Goal: Task Accomplishment & Management: Use online tool/utility

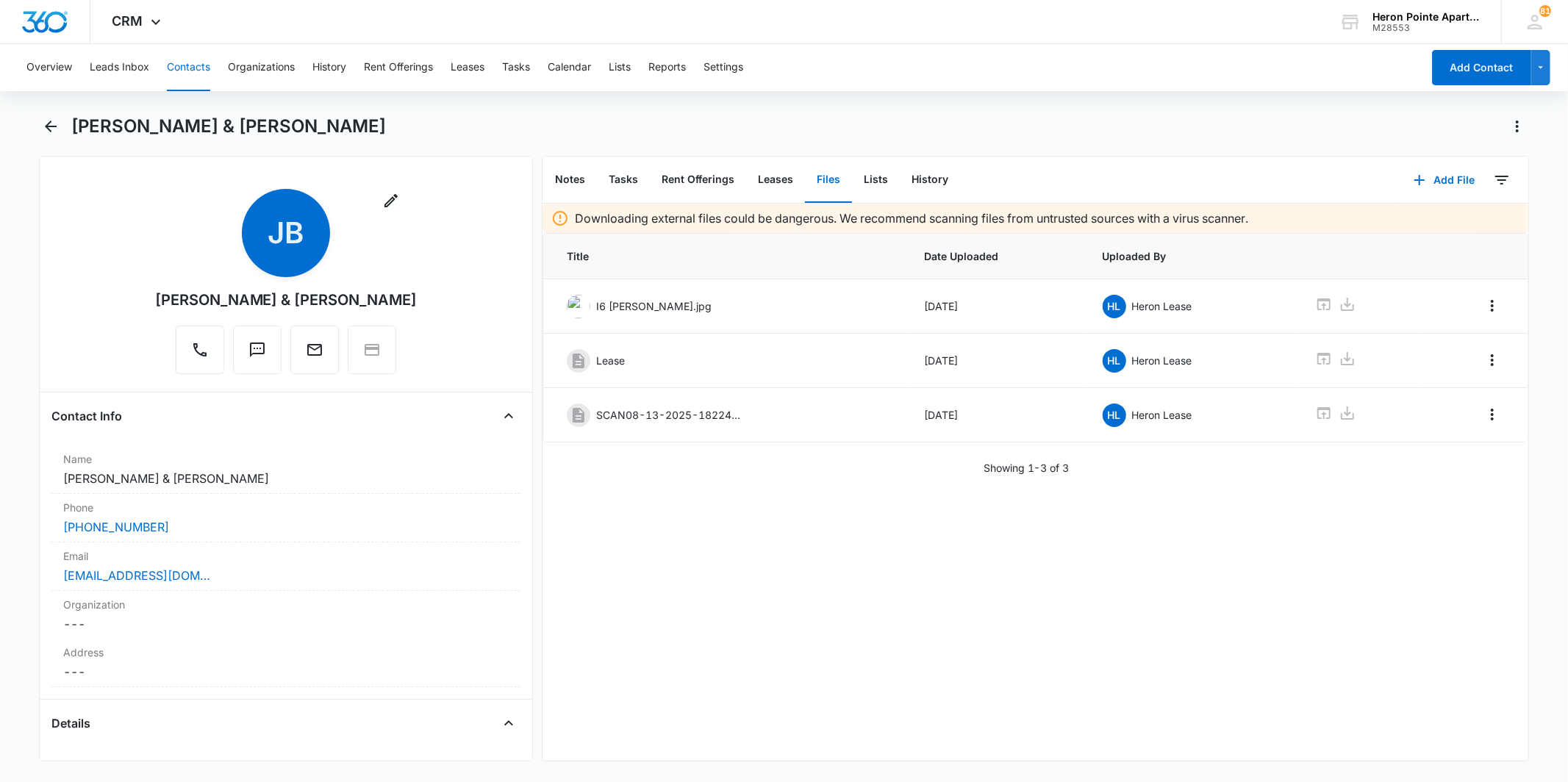
click at [171, 57] on button "Contacts" at bounding box center [188, 68] width 43 height 47
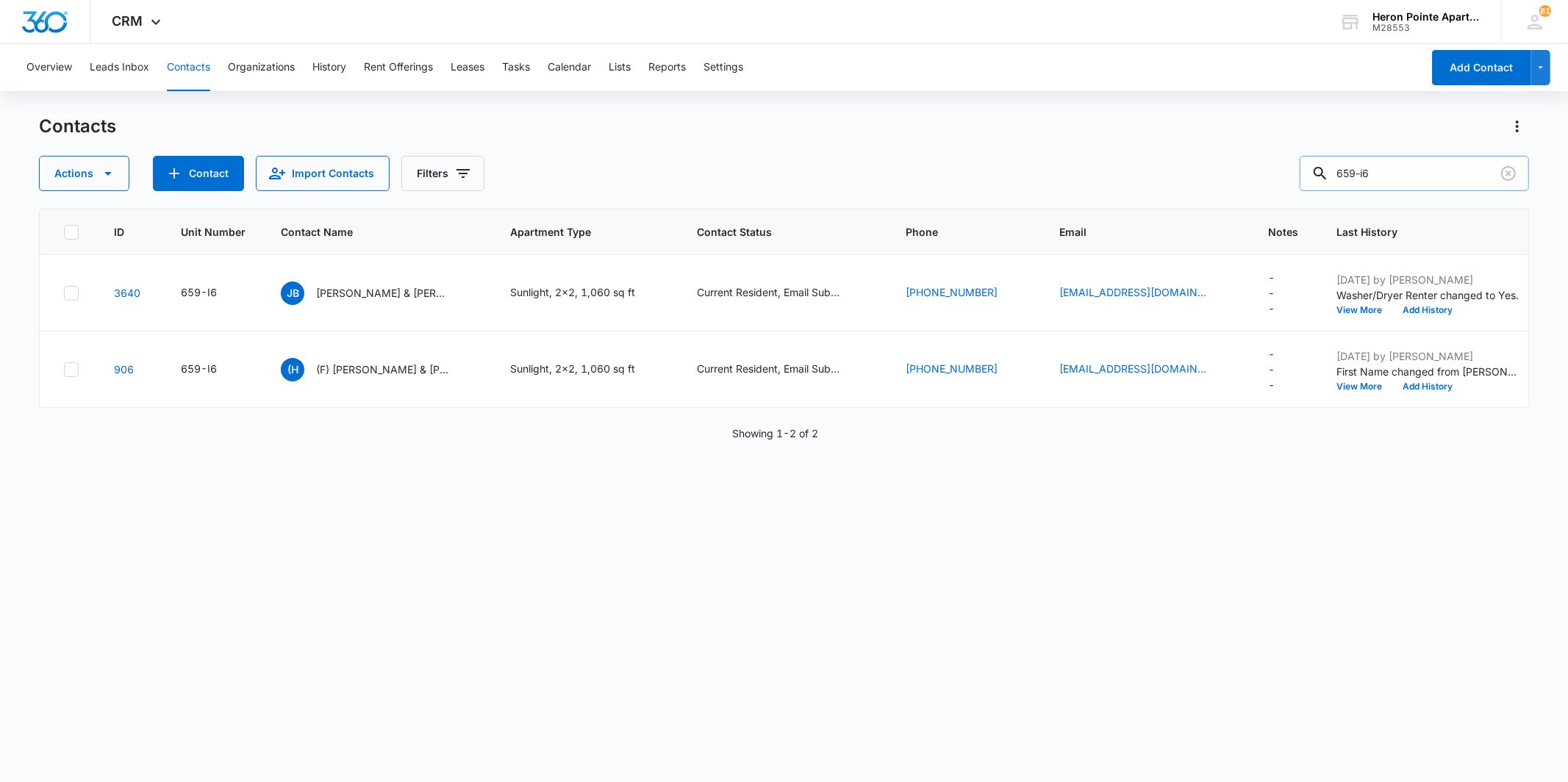
drag, startPoint x: 1402, startPoint y: 170, endPoint x: 1390, endPoint y: 167, distance: 12.4
click at [1176, 167] on input "659-i6" at bounding box center [1414, 173] width 229 height 36
drag, startPoint x: 1394, startPoint y: 172, endPoint x: 1348, endPoint y: 172, distance: 46.0
click at [1176, 172] on div "659-i6" at bounding box center [1414, 173] width 229 height 36
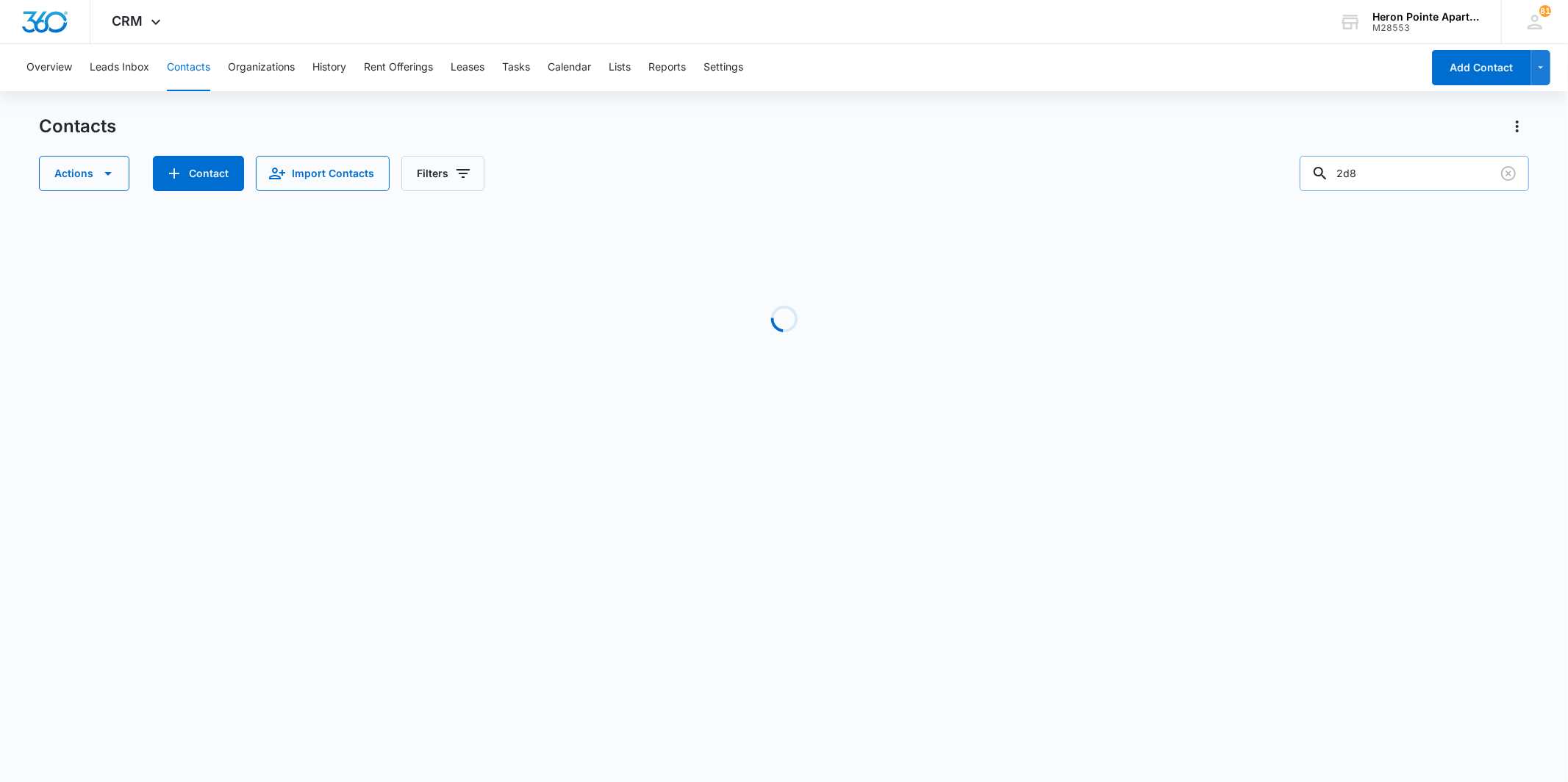
type input "2d8"
click at [969, 208] on div "Loading" at bounding box center [783, 318] width 1489 height 220
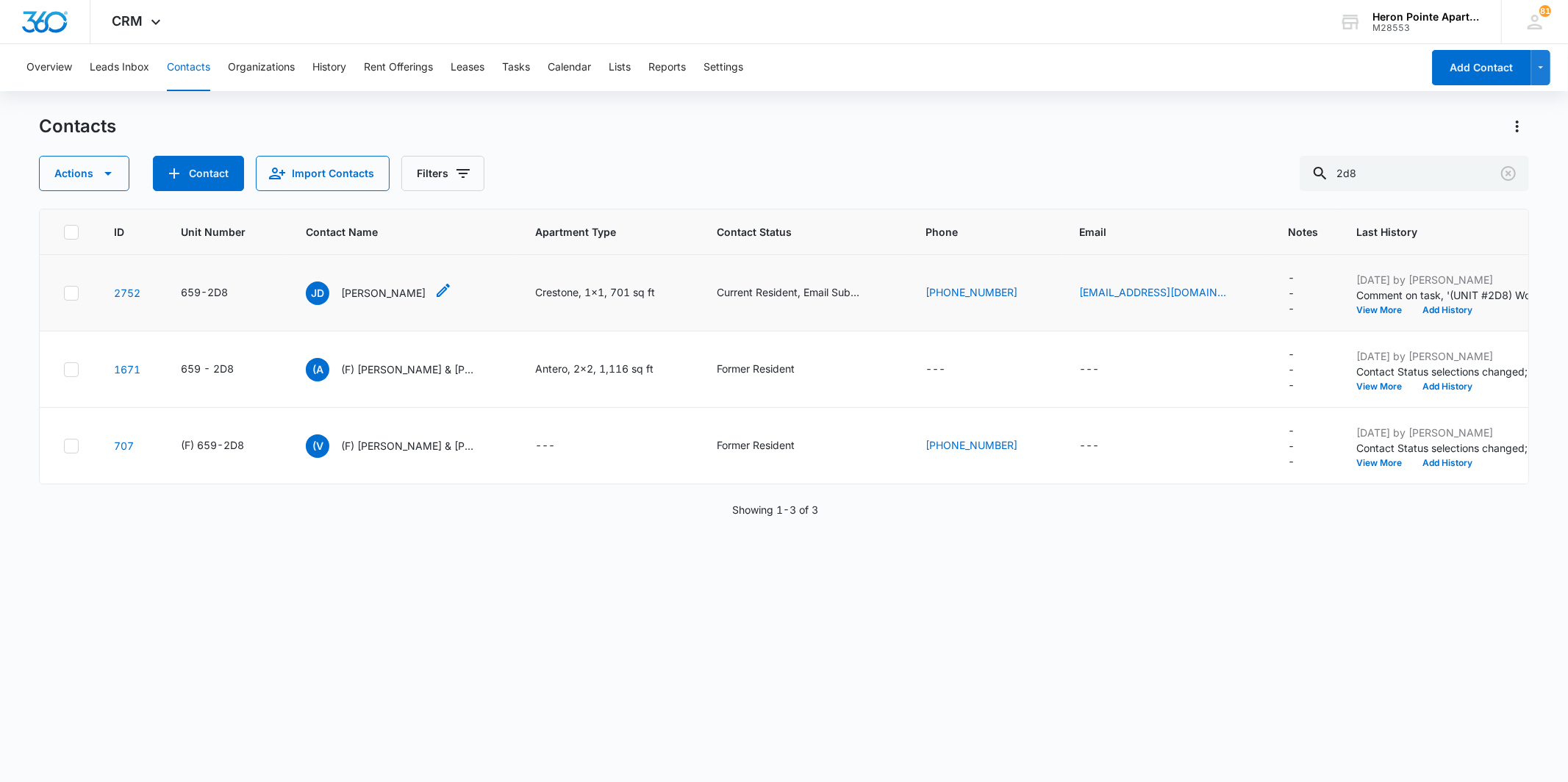
click at [403, 296] on p "[PERSON_NAME]" at bounding box center [383, 293] width 84 height 16
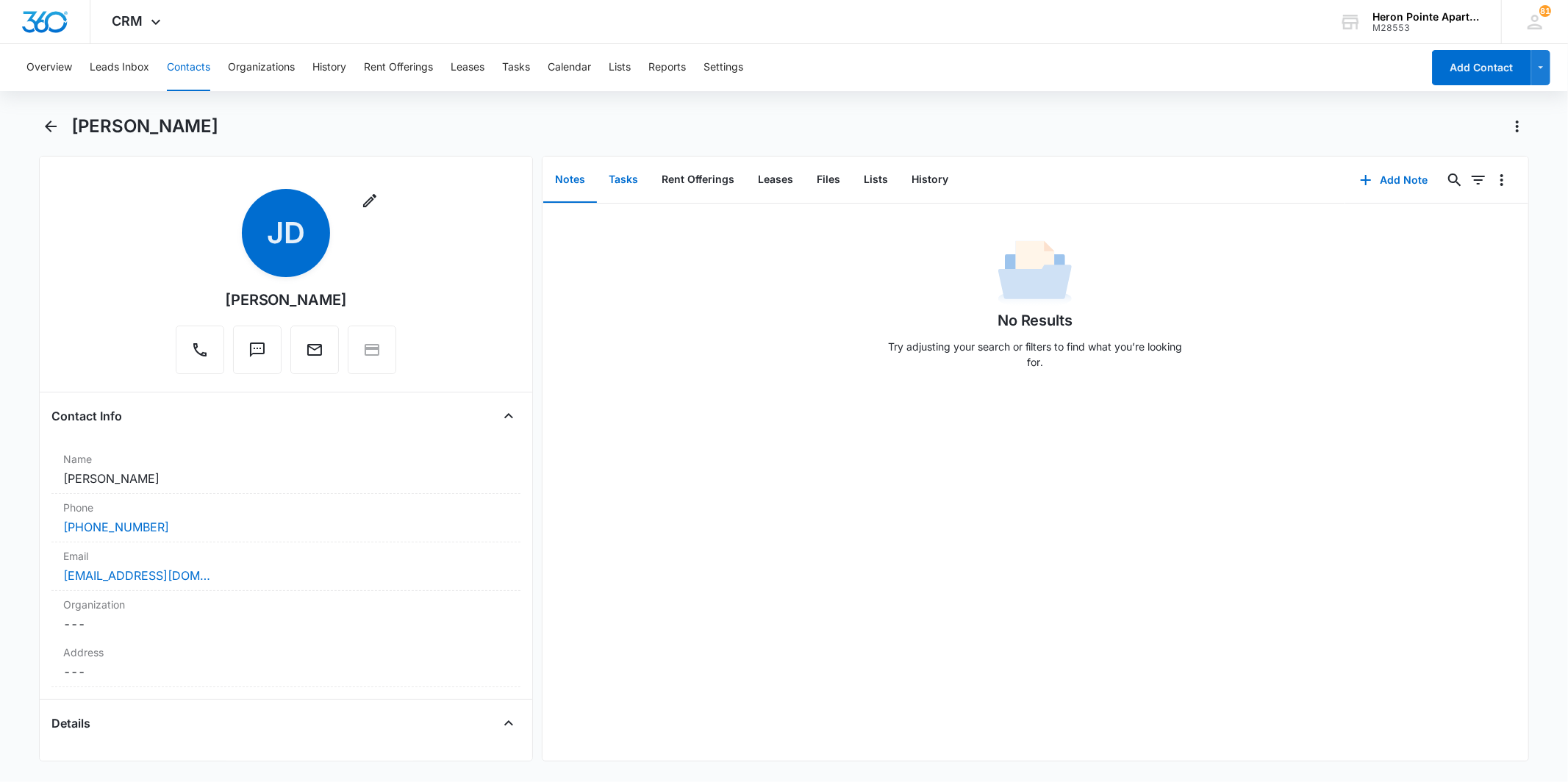
click at [636, 178] on button "Tasks" at bounding box center [623, 180] width 53 height 46
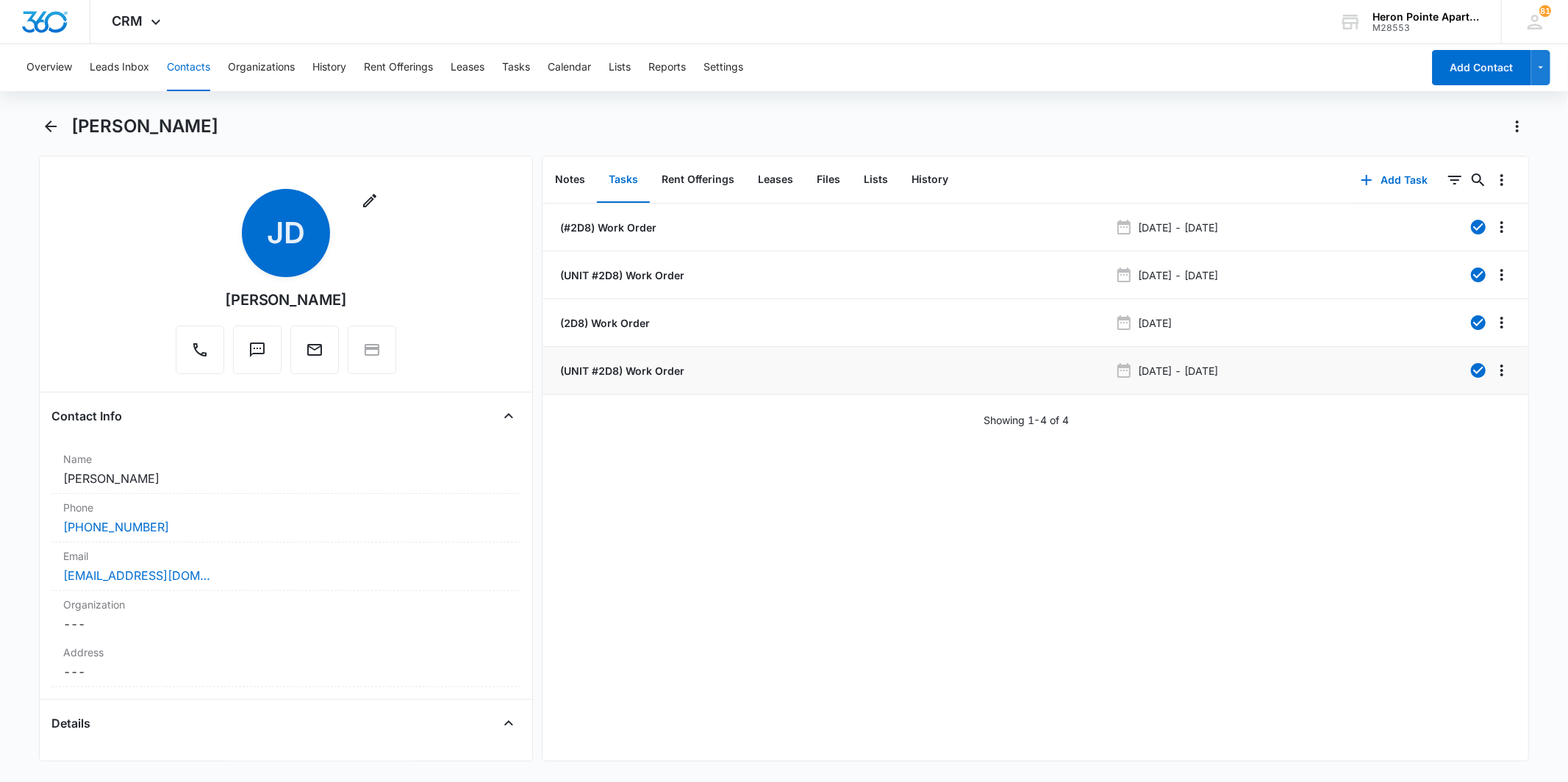
click at [643, 370] on p "(UNIT #2D8) Work Order" at bounding box center [621, 371] width 127 height 16
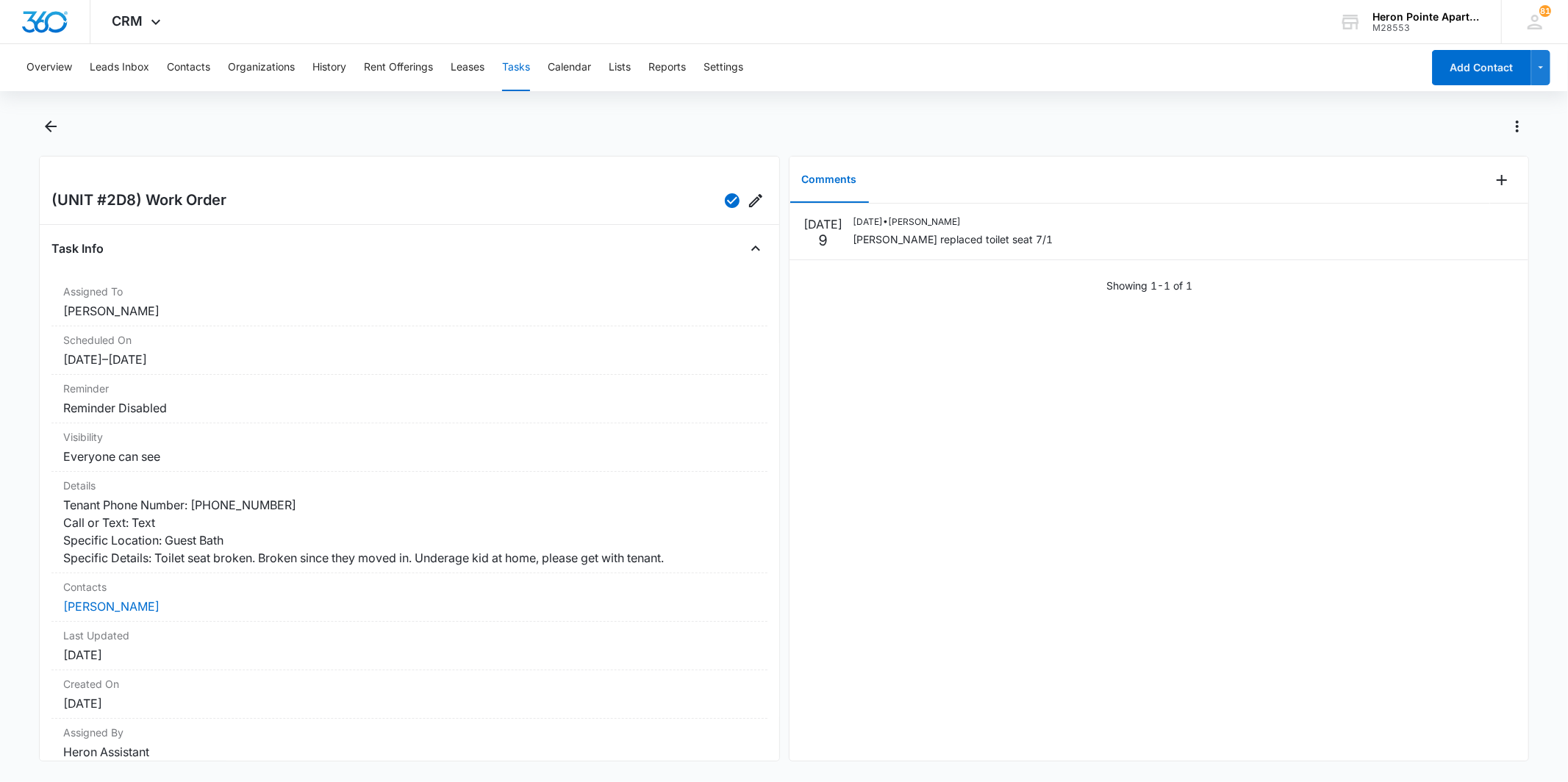
click at [981, 326] on div "[DATE] [DATE] • [PERSON_NAME] [PERSON_NAME] replaced toilet seat 7/1 Showing 1-…" at bounding box center [1159, 482] width 739 height 557
click at [723, 199] on icon "button" at bounding box center [732, 200] width 17 height 17
click at [861, 405] on div "[DATE] [DATE] • [PERSON_NAME] [PERSON_NAME] replaced toilet seat 7/1 Showing 1-…" at bounding box center [1159, 482] width 739 height 557
click at [828, 363] on div "[DATE] [DATE] • [PERSON_NAME] [PERSON_NAME] replaced toilet seat 7/1 Showing 1-…" at bounding box center [1159, 482] width 739 height 557
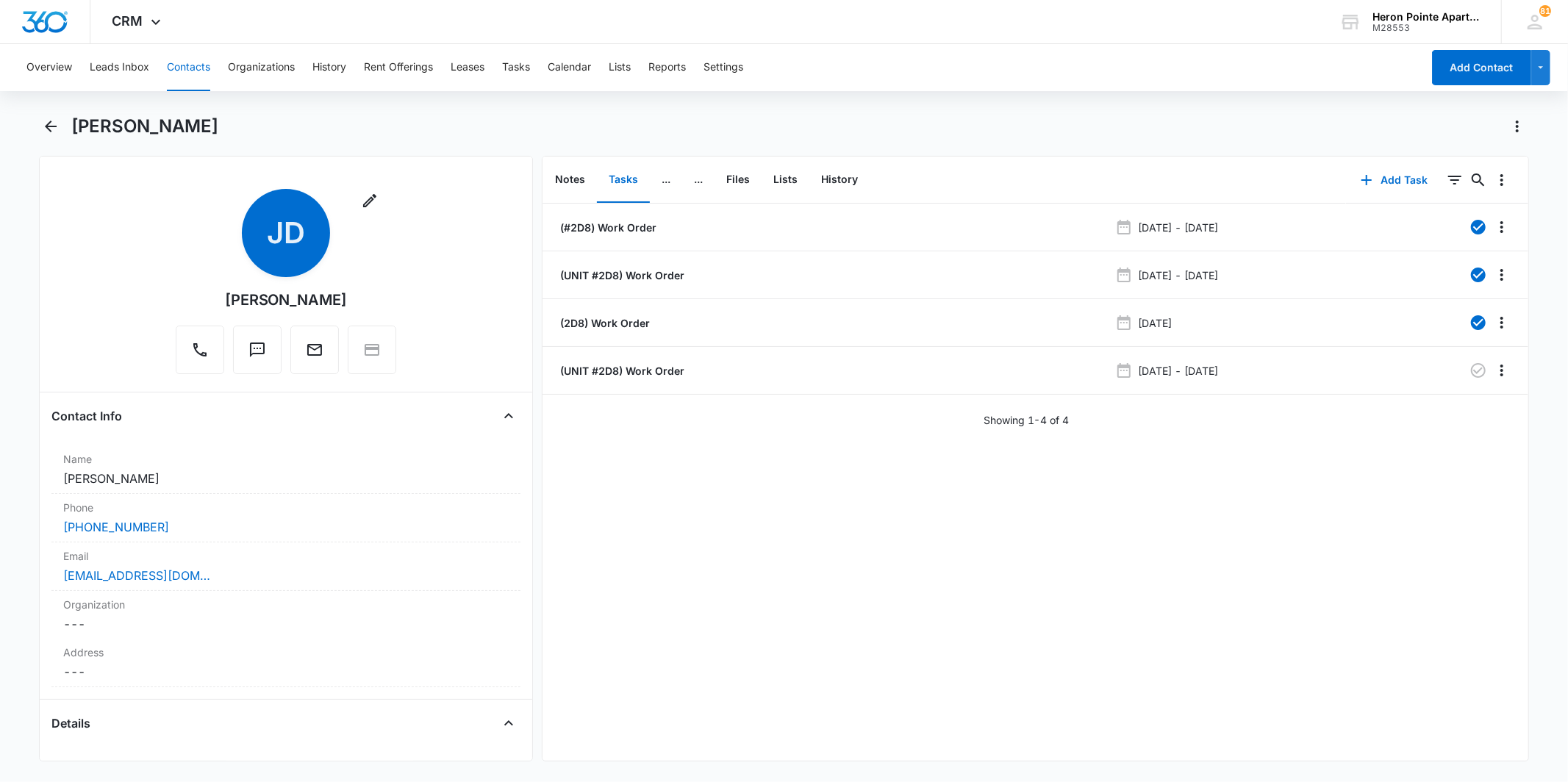
click at [642, 469] on div "(#2D8) Work Order [DATE] - [DATE] (UNIT #2D8) Work Order [DATE] - [DATE] (2D8) …" at bounding box center [1035, 482] width 986 height 557
click at [632, 369] on p "(UNIT #2D8) Work Order" at bounding box center [621, 371] width 127 height 16
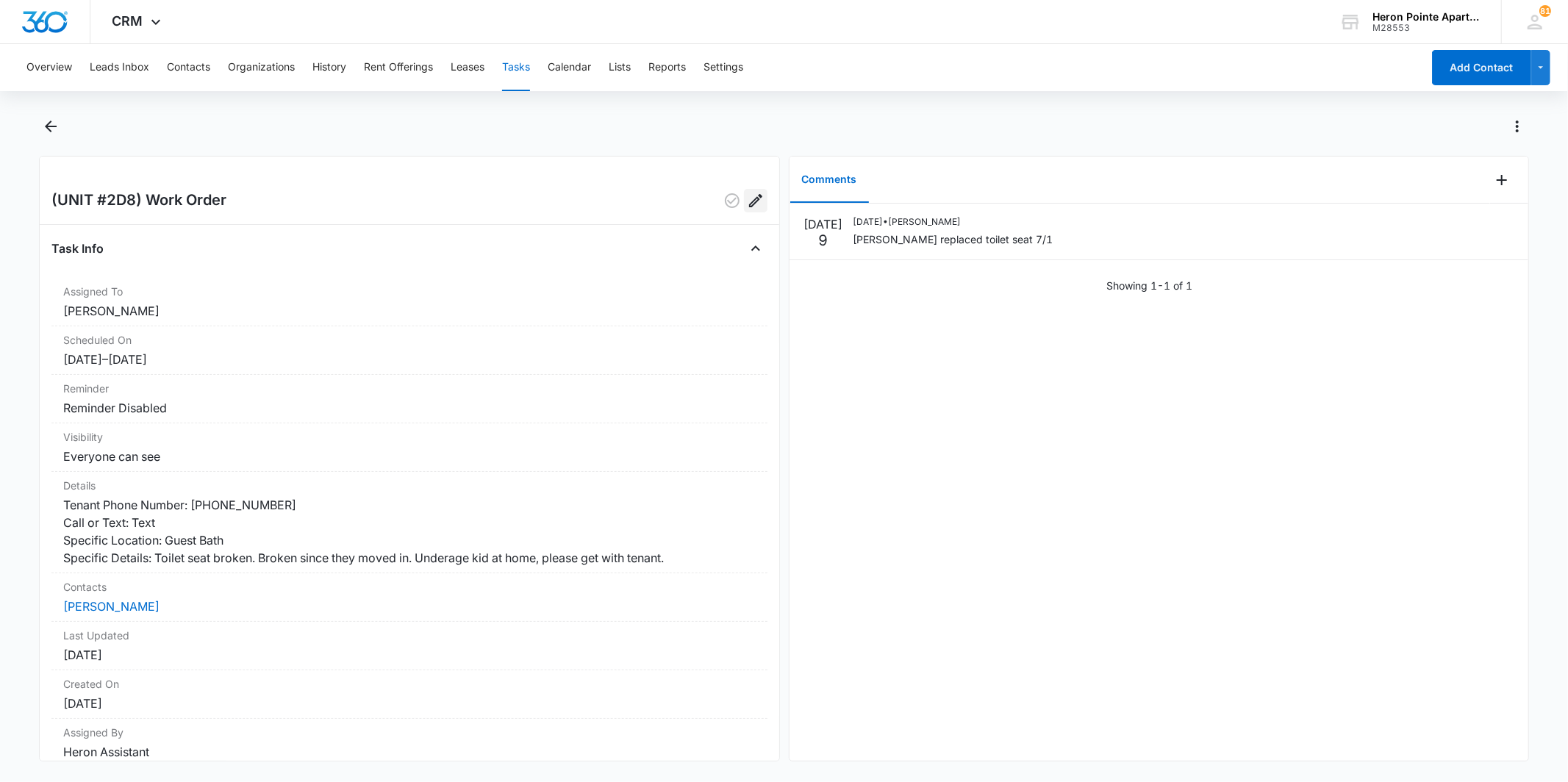
click at [747, 200] on icon "Edit" at bounding box center [756, 200] width 17 height 17
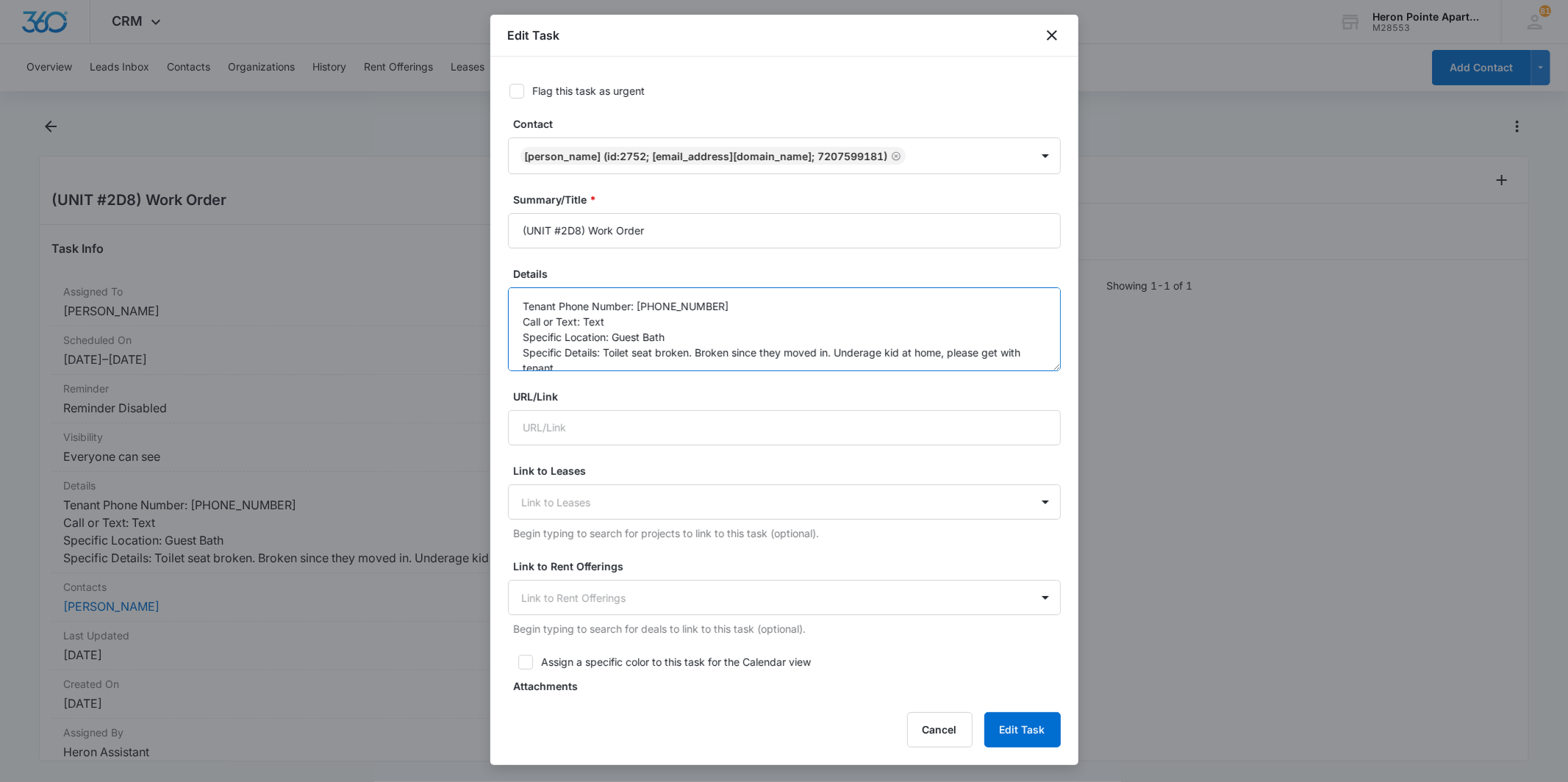
click at [600, 363] on textarea "Tenant Phone Number: [PHONE_NUMBER] Call or Text: Text Specific Location: Guest…" at bounding box center [784, 329] width 553 height 84
type textarea "Tenant Phone Number: [PHONE_NUMBER] Call or Text: Text Specific Location: Guest…"
click at [1039, 679] on button "Edit Task" at bounding box center [1022, 729] width 77 height 36
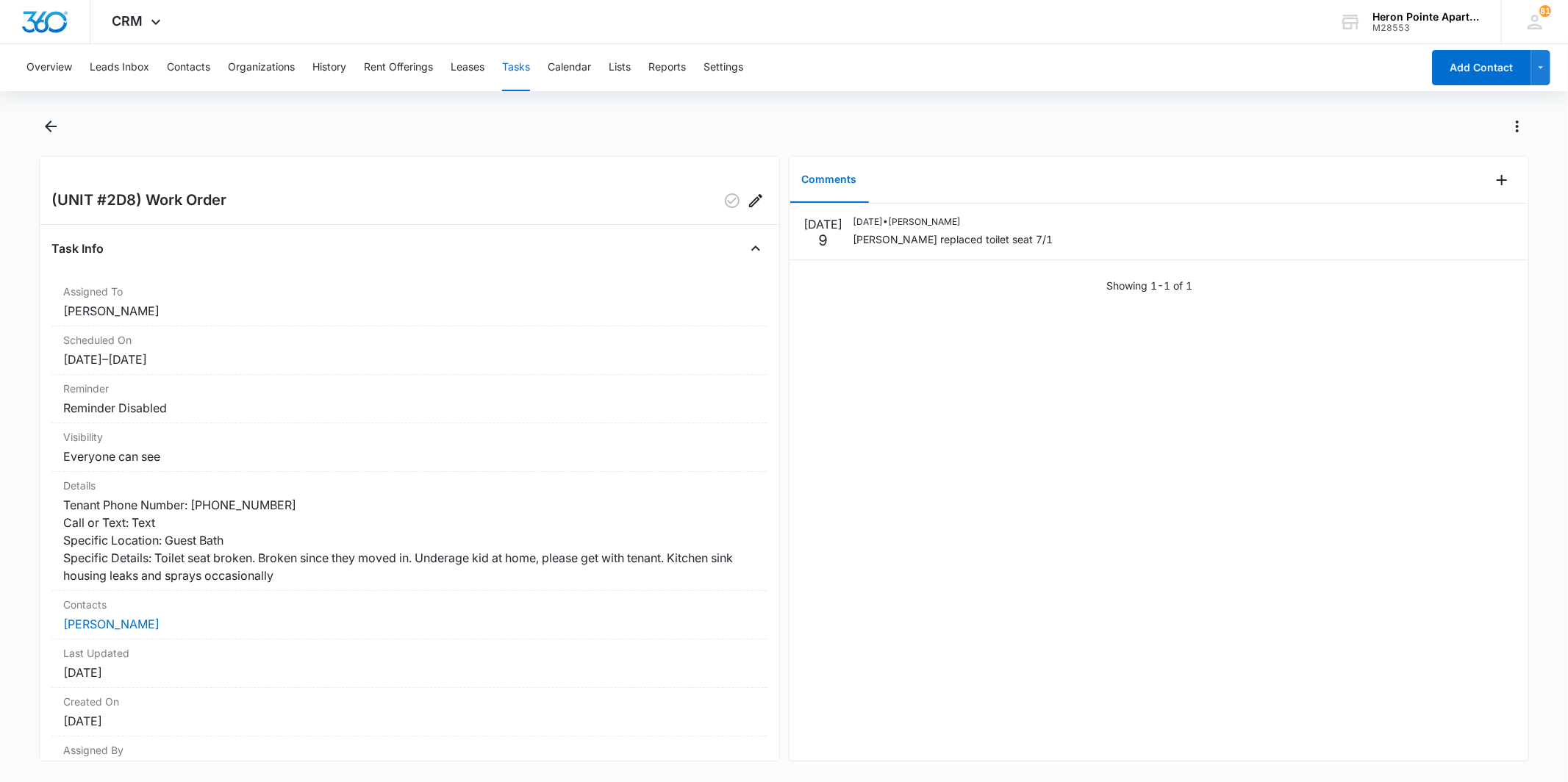
click at [993, 488] on div "[DATE] [DATE] • [PERSON_NAME] [PERSON_NAME] replaced toilet seat 7/1 Showing 1-…" at bounding box center [1159, 482] width 739 height 557
